Goal: Entertainment & Leisure: Consume media (video, audio)

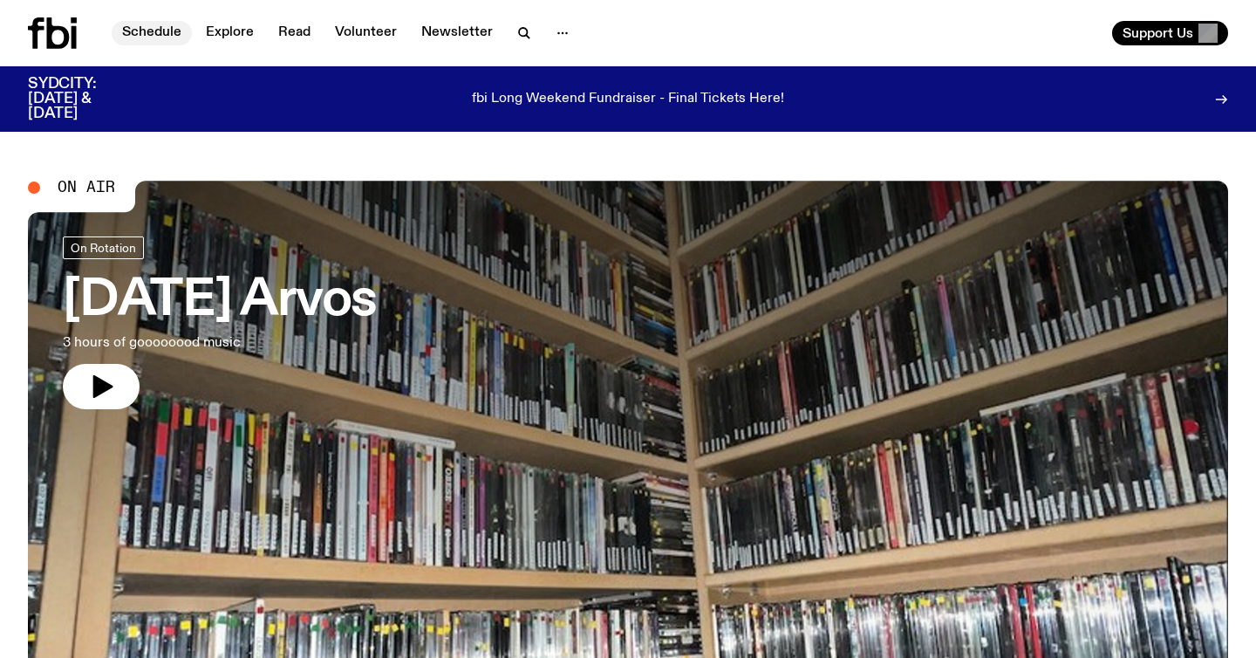
click at [159, 33] on link "Schedule" at bounding box center [152, 33] width 80 height 24
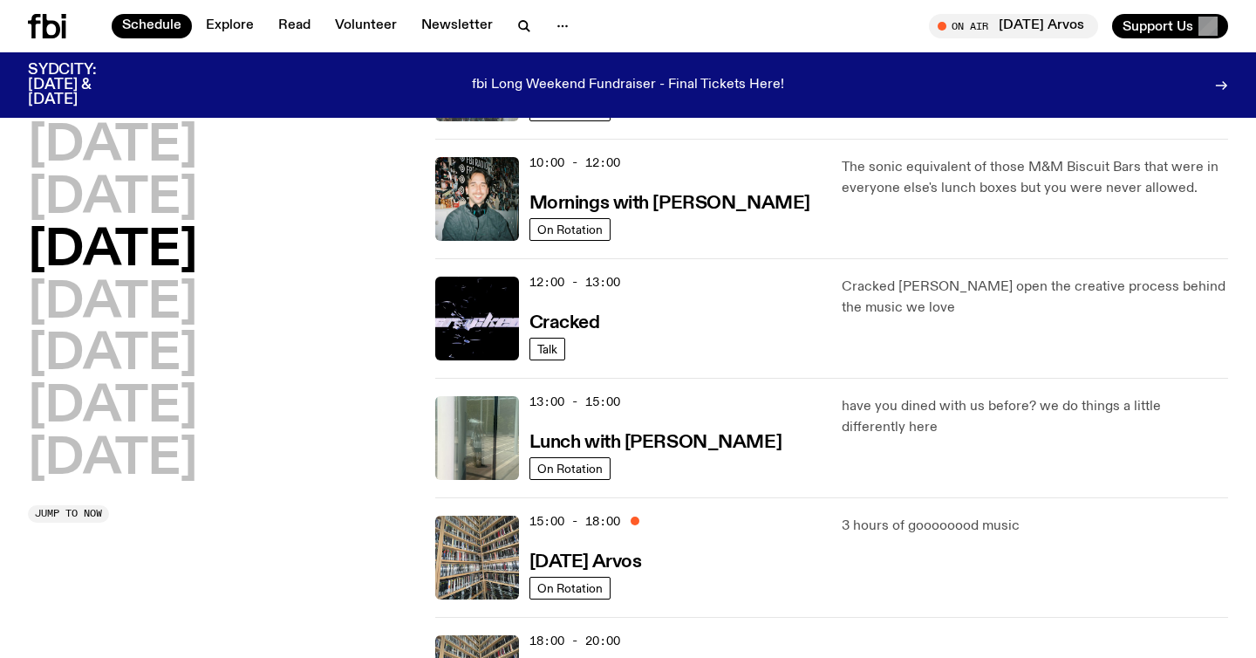
scroll to position [446, 0]
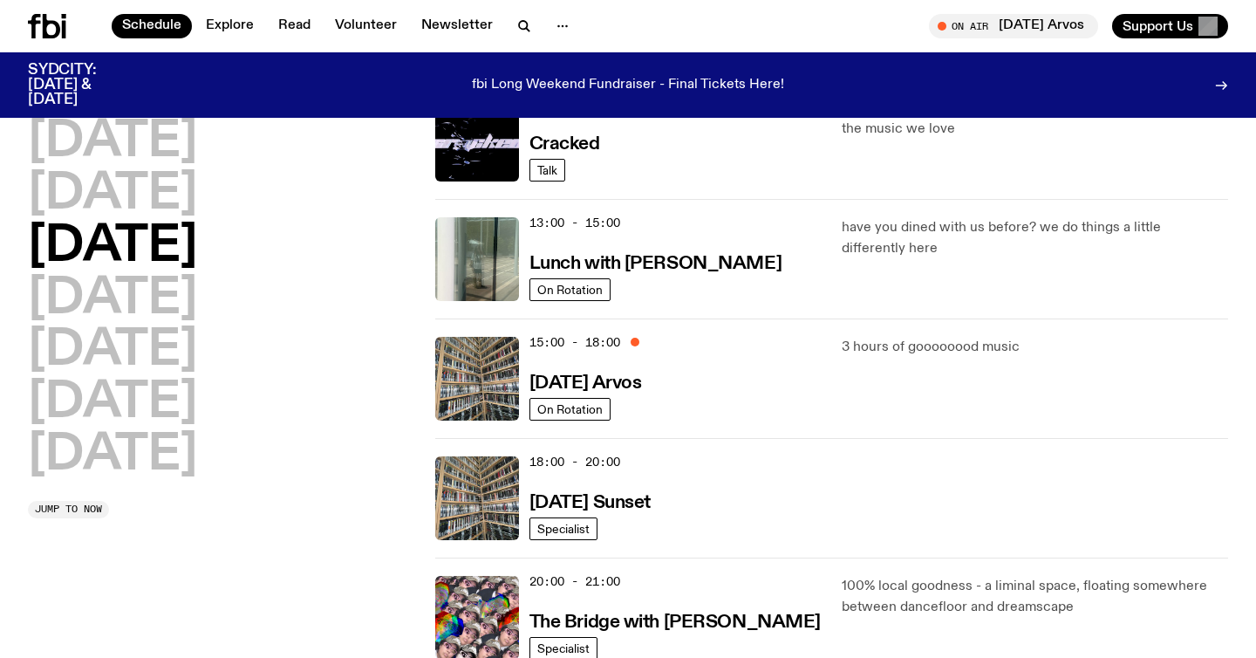
click at [663, 486] on div "18:00 - 20:00 [DATE] Sunset" at bounding box center [675, 498] width 292 height 84
click at [651, 505] on h3 "[DATE] Sunset" at bounding box center [589, 503] width 121 height 18
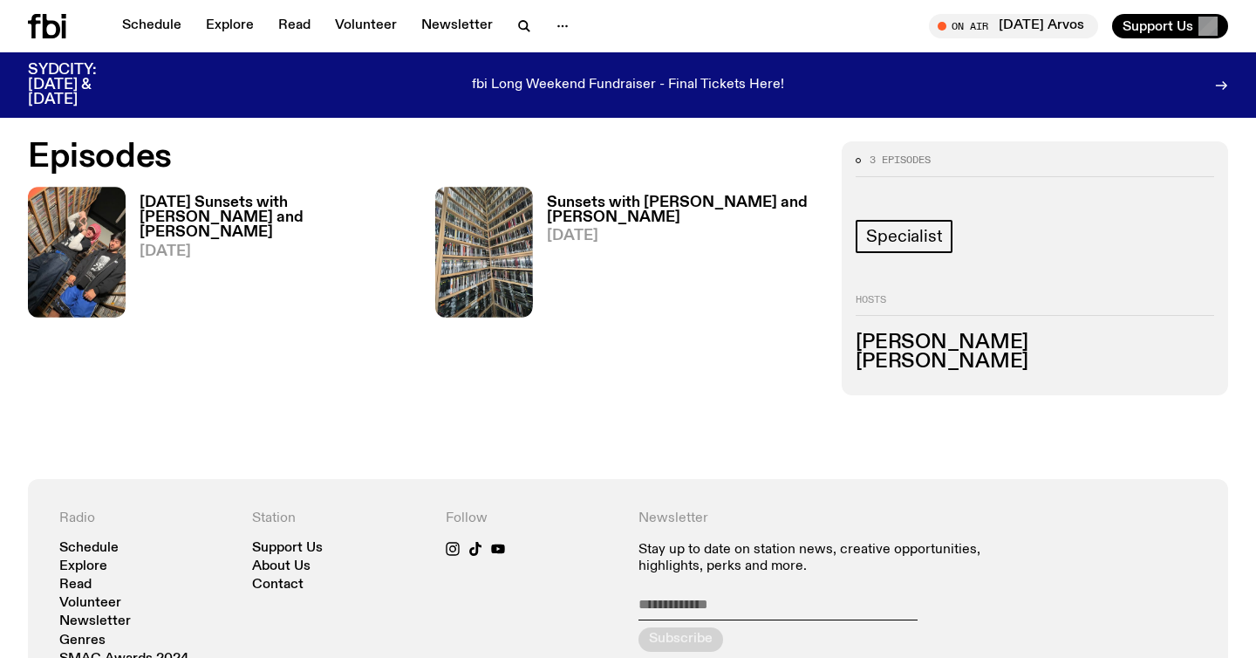
scroll to position [829, 0]
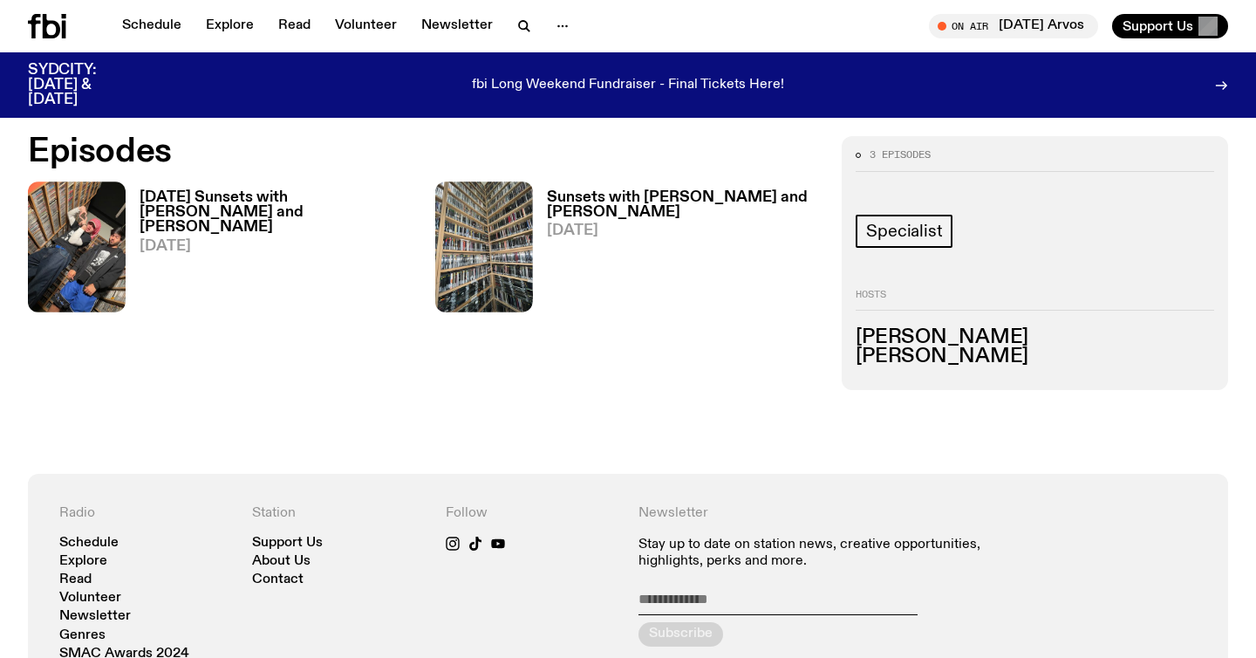
click at [592, 195] on h3 "Sunsets with [PERSON_NAME] and [PERSON_NAME]" at bounding box center [684, 205] width 275 height 30
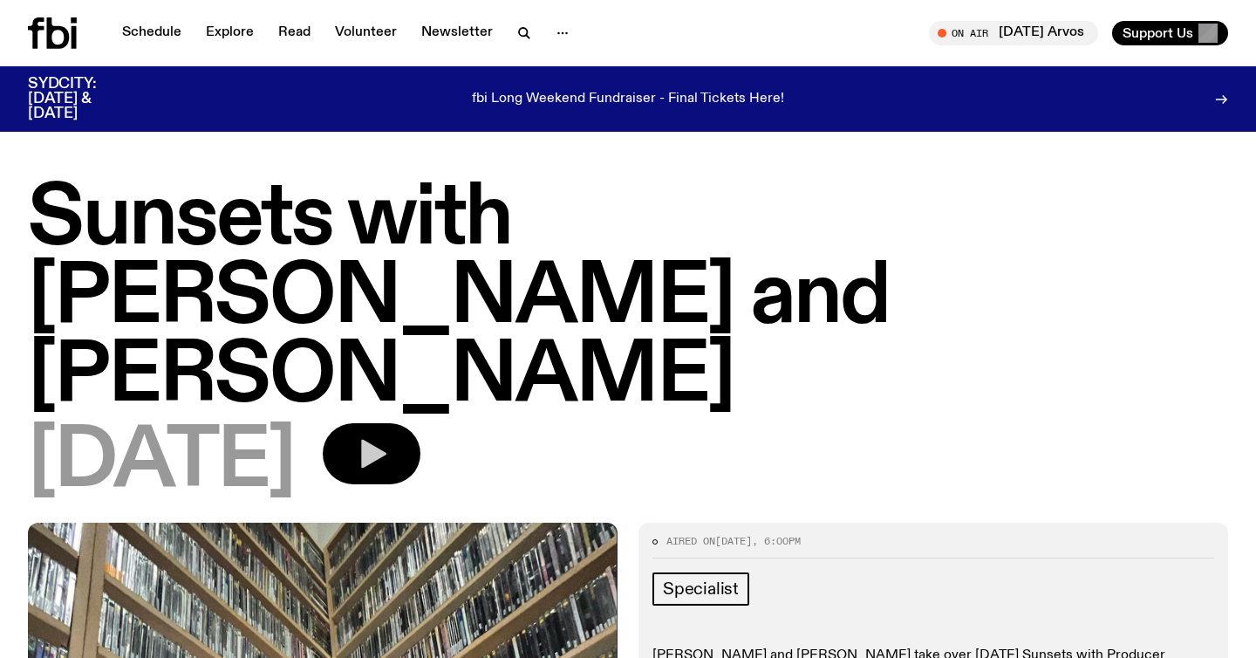
click at [389, 436] on icon "button" at bounding box center [371, 453] width 35 height 35
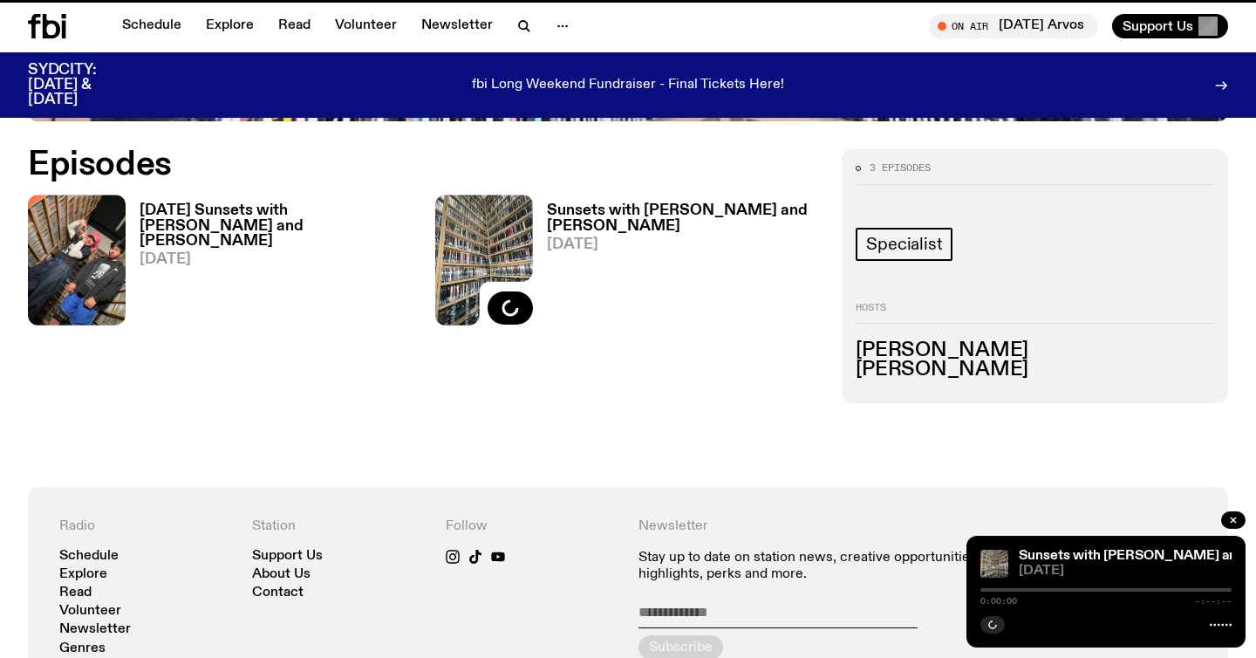
scroll to position [815, 0]
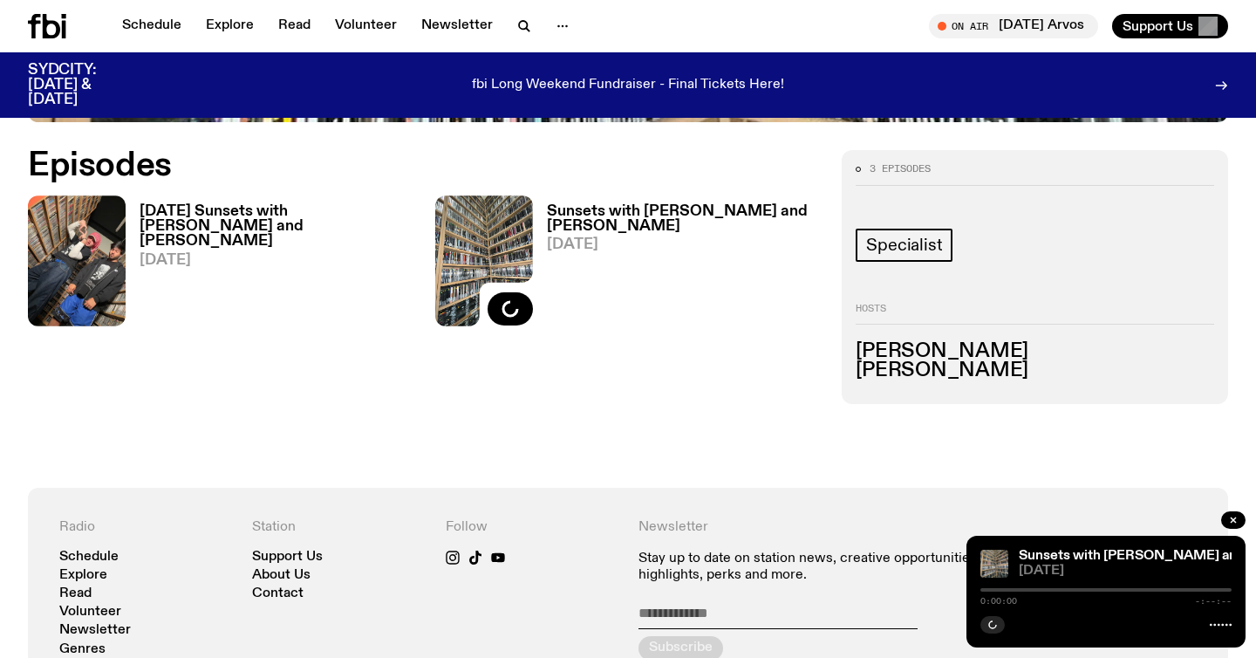
click at [260, 216] on h3 "[DATE] Sunsets with [PERSON_NAME] and [PERSON_NAME]" at bounding box center [277, 226] width 275 height 44
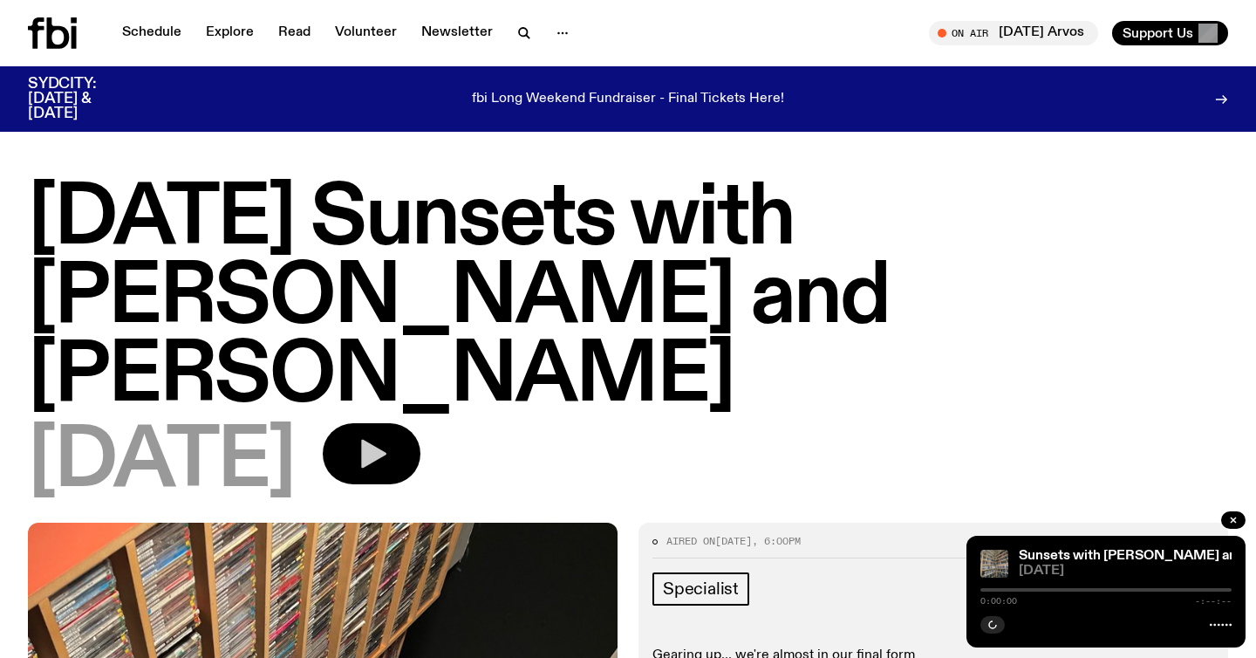
click at [386, 440] on icon "button" at bounding box center [373, 454] width 25 height 29
